Goal: Check status: Check status

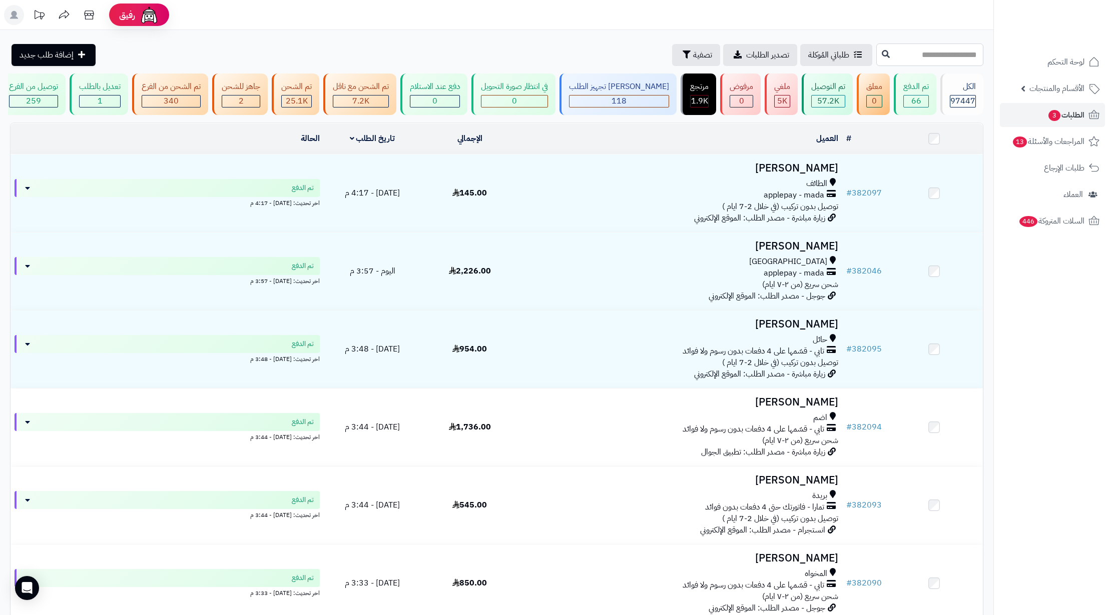
paste input "******"
type input "******"
click at [882, 53] on icon at bounding box center [886, 54] width 8 height 8
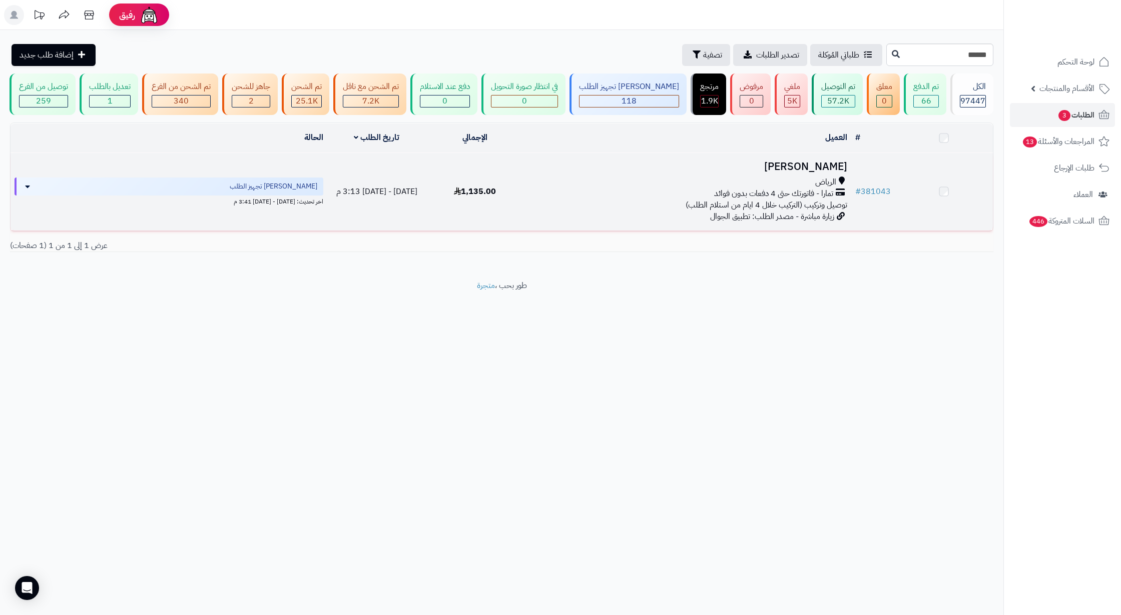
click at [791, 198] on span "تمارا - فاتورتك حتى 4 دفعات بدون فوائد" at bounding box center [773, 194] width 119 height 12
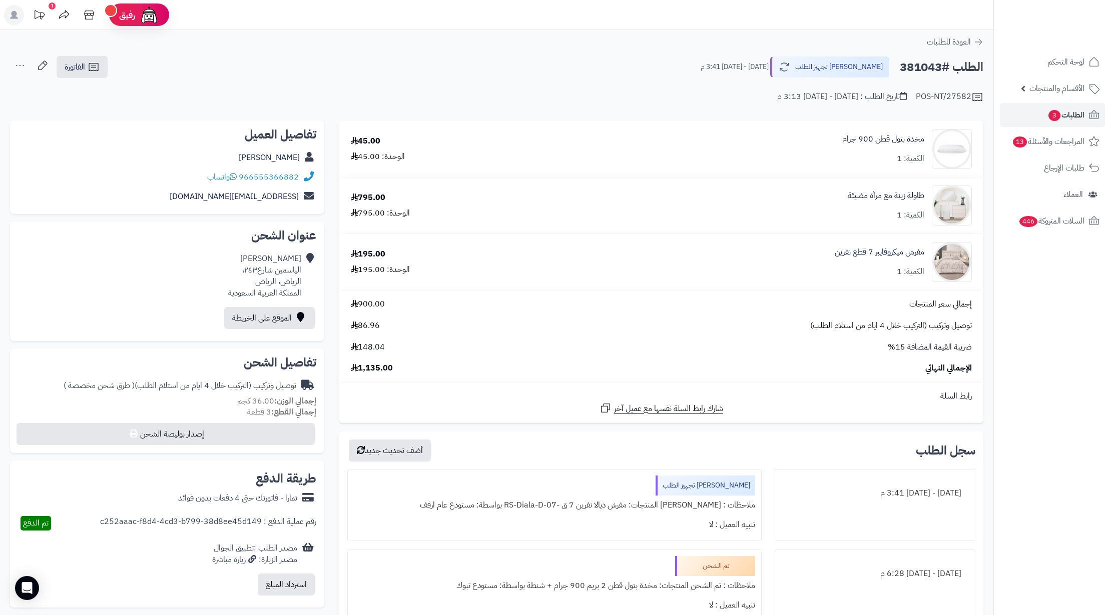
click at [561, 43] on div "العودة للطلبات" at bounding box center [496, 42] width 993 height 12
click at [276, 282] on div "منيرة النويصر الياسمين شارع٢٤٣، الرياض، الرياض المملكة العربية السعودية" at bounding box center [264, 276] width 73 height 46
click at [279, 283] on div "منيرة النويصر الياسمين شارع٢٤٣، الرياض، الرياض المملكة العربية السعودية" at bounding box center [264, 276] width 73 height 46
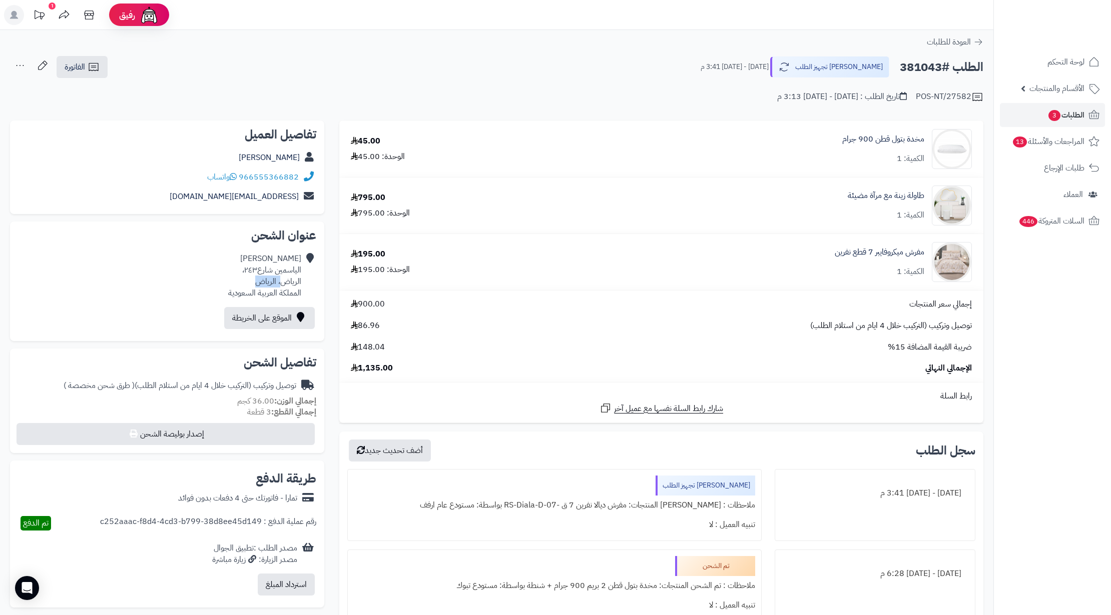
drag, startPoint x: 279, startPoint y: 281, endPoint x: 241, endPoint y: 281, distance: 38.0
click at [241, 281] on div "منيرة النويصر الياسمين شارع٢٤٣، الرياض، الرياض المملكة العربية السعودية" at bounding box center [264, 276] width 73 height 46
copy div "، الرياض"
click at [666, 68] on div "الطلب #381043 جاري تجهيز الطلب الخميس - ٢ أكتوبر ٢٠٢٥ - 3:41 م الفاتورة طباعة ا…" at bounding box center [496, 68] width 973 height 24
click at [90, 69] on icon at bounding box center [94, 67] width 12 height 12
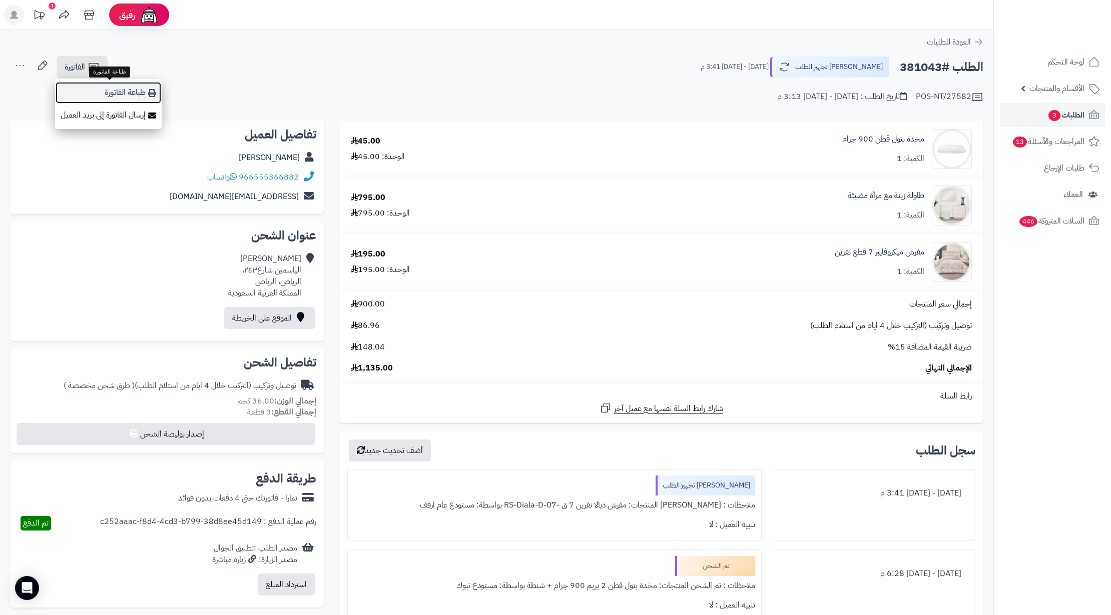
click at [129, 98] on link "طباعة الفاتورة" at bounding box center [108, 93] width 107 height 23
click at [919, 63] on h2 "الطلب #381043" at bounding box center [942, 67] width 84 height 21
copy h2 "381043"
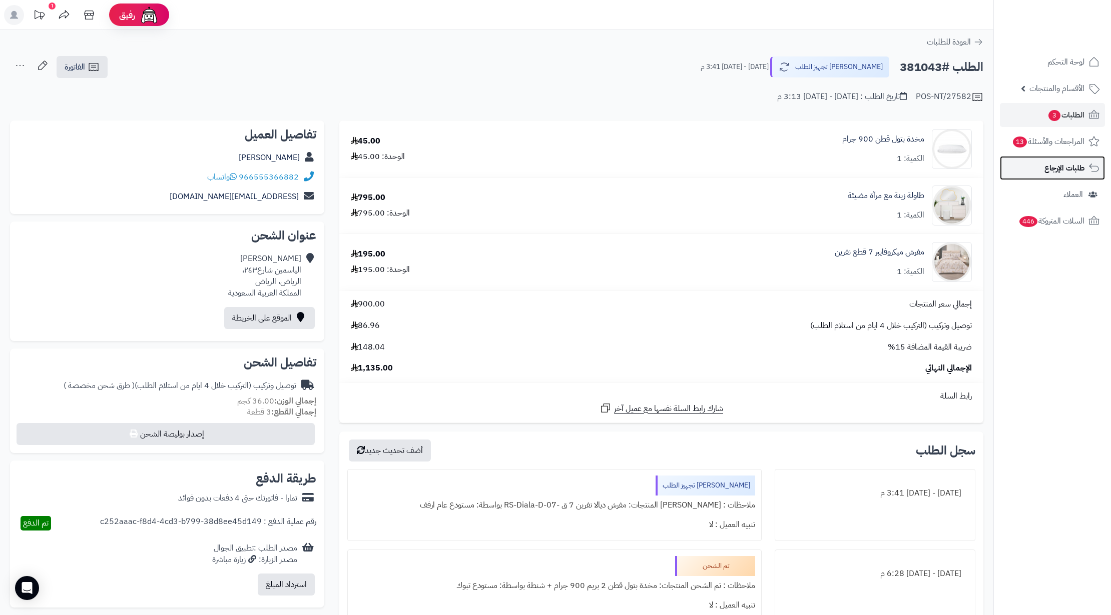
click at [1068, 173] on span "طلبات الإرجاع" at bounding box center [1064, 168] width 40 height 14
